Goal: Task Accomplishment & Management: Manage account settings

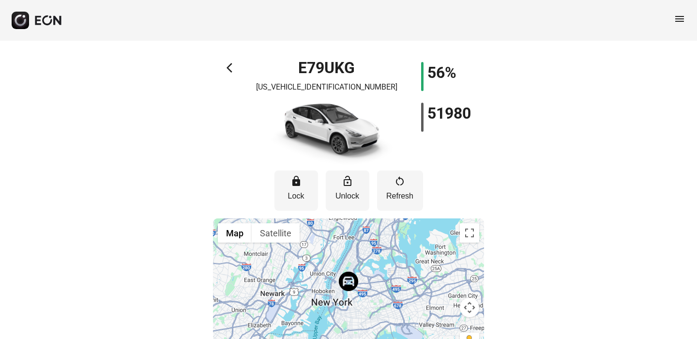
click at [229, 71] on span "arrow_back_ios" at bounding box center [233, 68] width 12 height 12
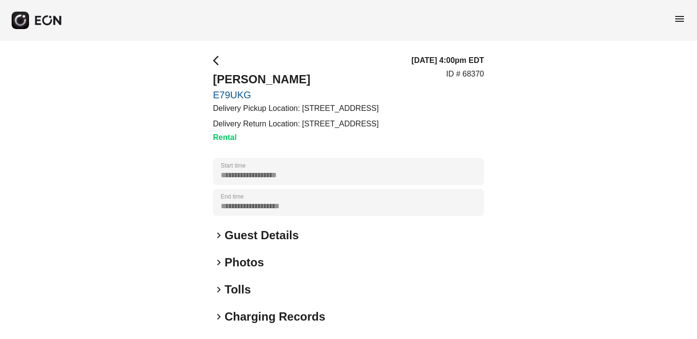
click at [215, 64] on span "arrow_back_ios" at bounding box center [219, 61] width 12 height 12
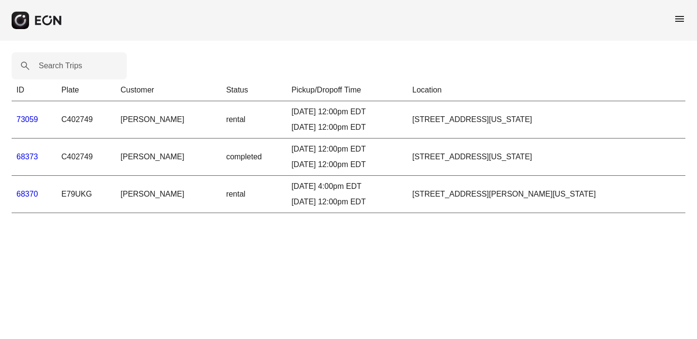
click at [31, 119] on link "73059" at bounding box center [27, 119] width 22 height 8
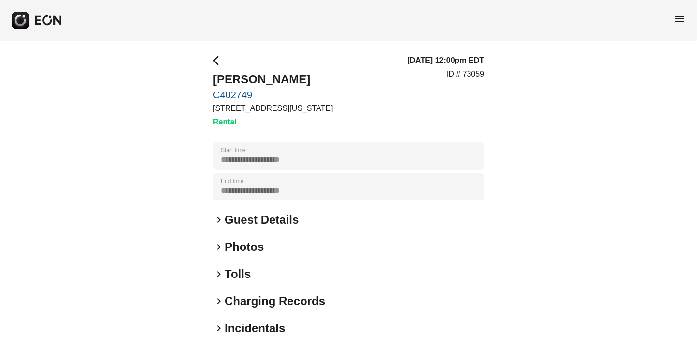
click at [239, 94] on link "C402749" at bounding box center [273, 95] width 120 height 12
